Goal: Navigation & Orientation: Go to known website

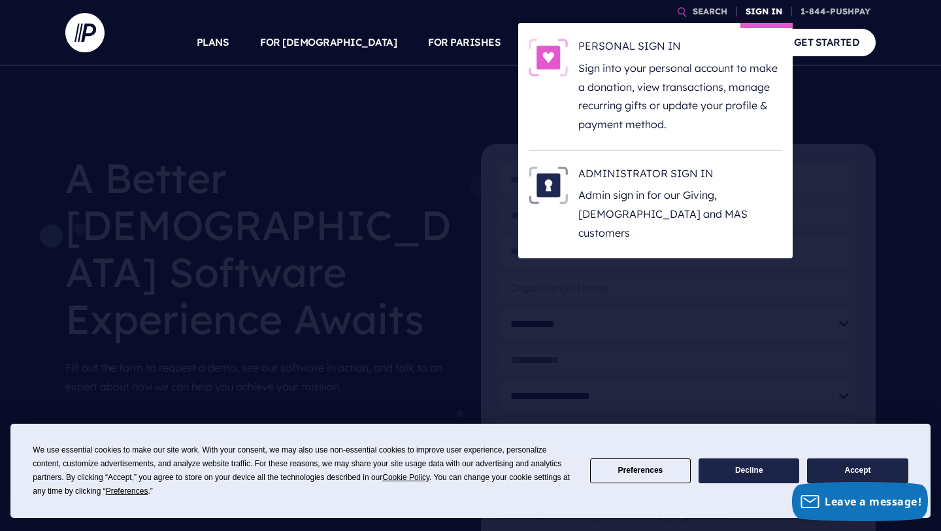
click at [623, 11] on link "SIGN IN" at bounding box center [763, 11] width 47 height 23
click at [623, 172] on h6 "ADMINISTRATOR SIGN IN" at bounding box center [680, 176] width 204 height 20
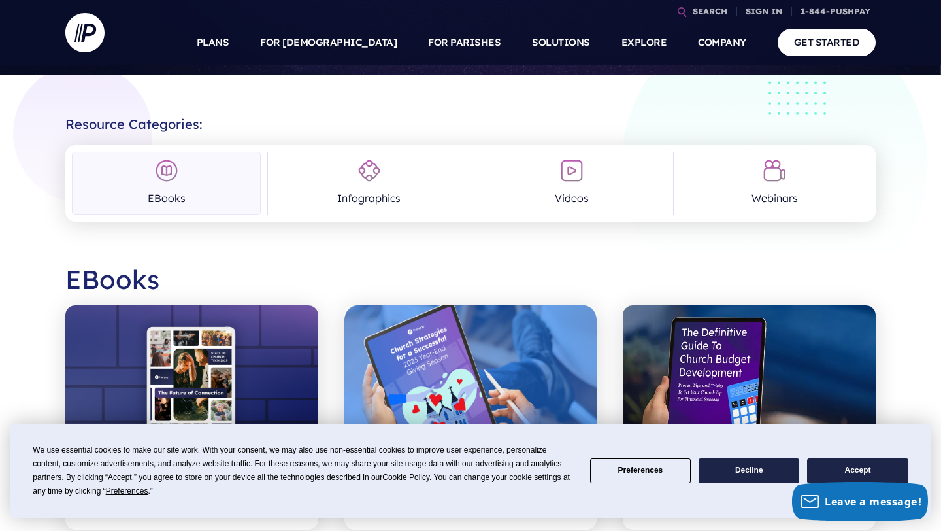
scroll to position [193, 0]
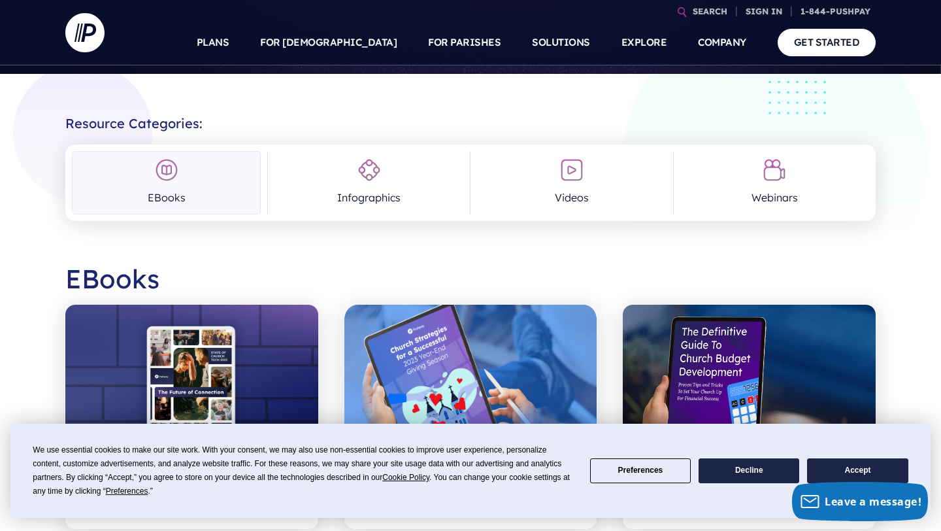
click at [845, 468] on button "Accept" at bounding box center [857, 470] width 101 height 25
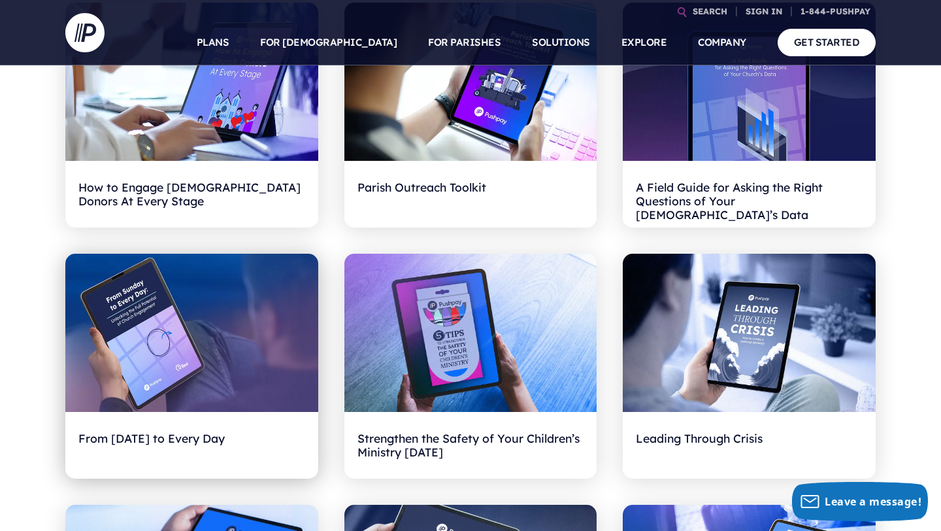
scroll to position [737, 0]
